Goal: Task Accomplishment & Management: Use online tool/utility

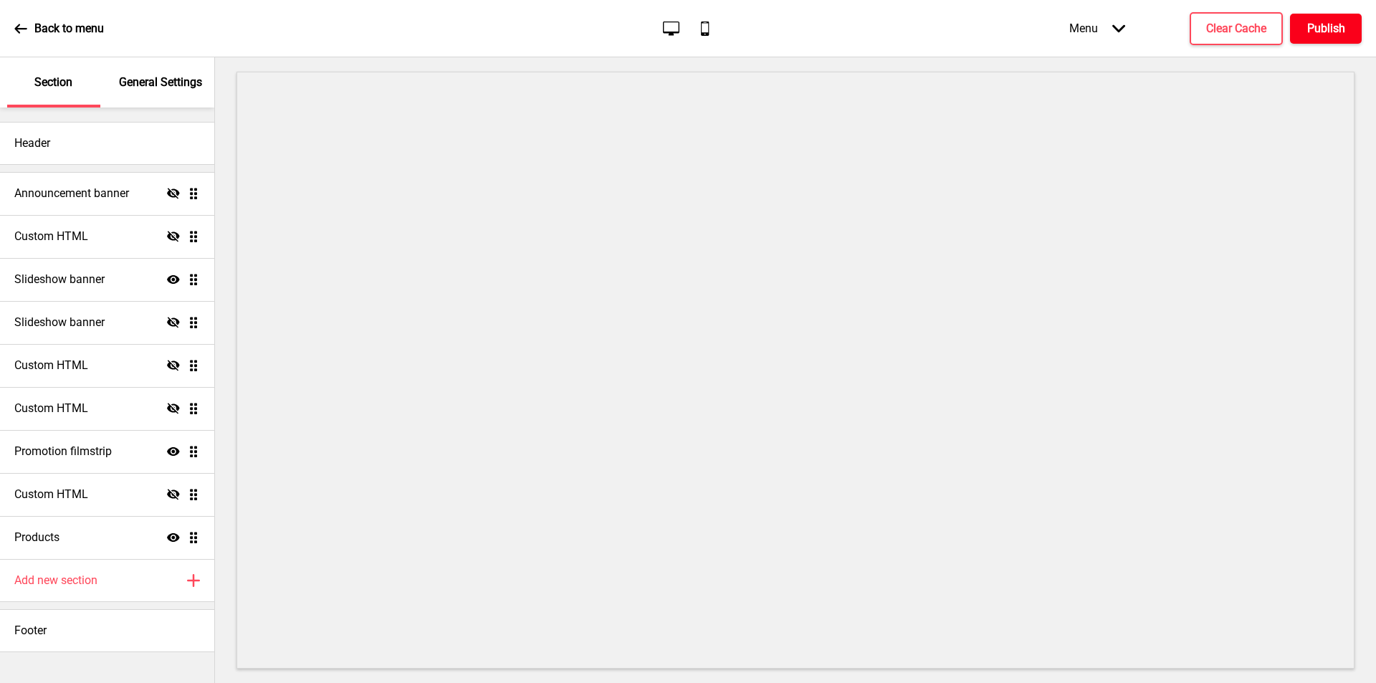
click at [1327, 21] on h4 "Publish" at bounding box center [1326, 29] width 38 height 16
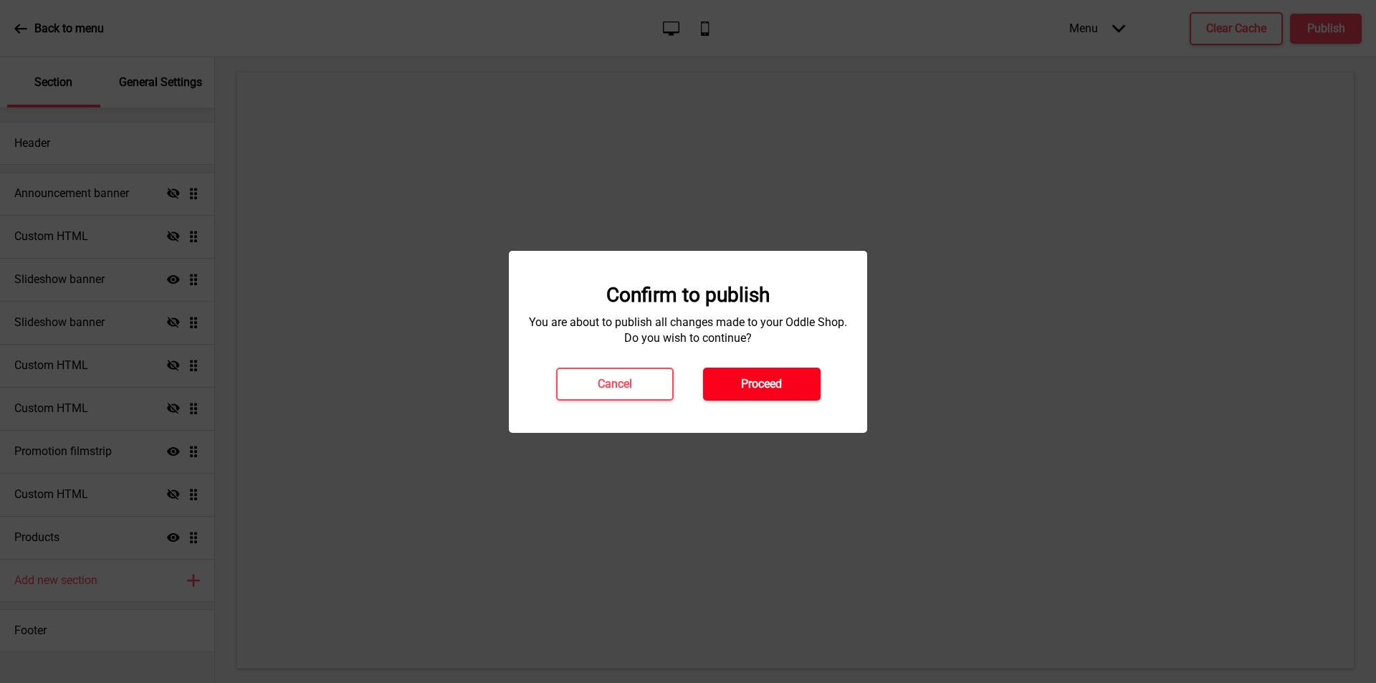
click at [727, 385] on button "Proceed" at bounding box center [761, 384] width 117 height 33
click at [734, 377] on button "Proceed" at bounding box center [761, 384] width 117 height 33
